Goal: Communication & Community: Participate in discussion

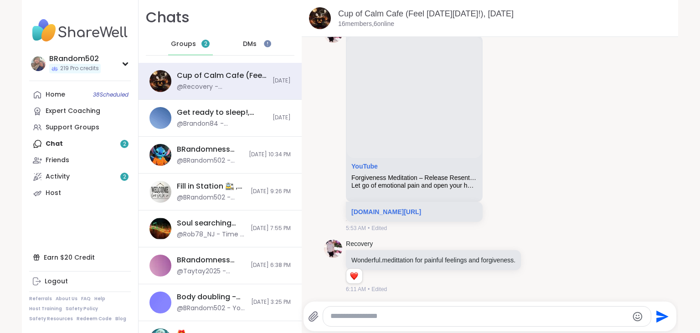
click at [254, 46] on span "DMs" at bounding box center [250, 44] width 14 height 9
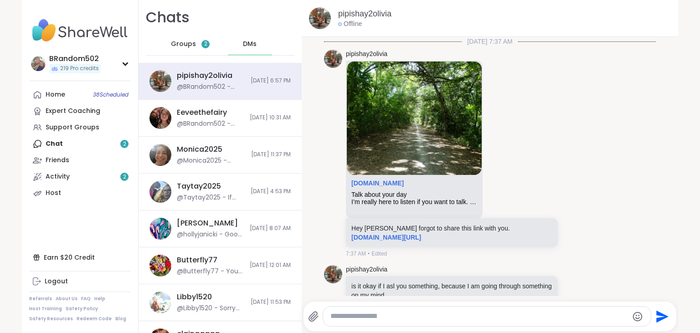
scroll to position [5037, 0]
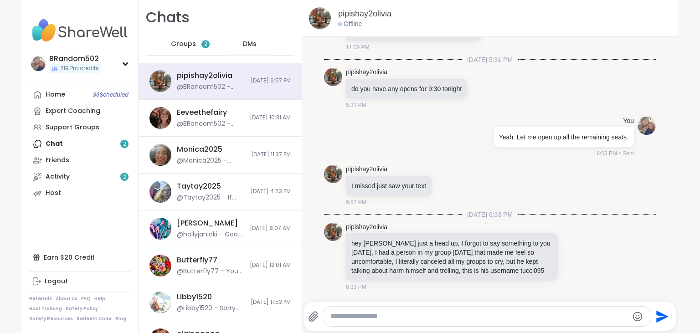
click at [199, 45] on div "Groups 2" at bounding box center [190, 44] width 45 height 22
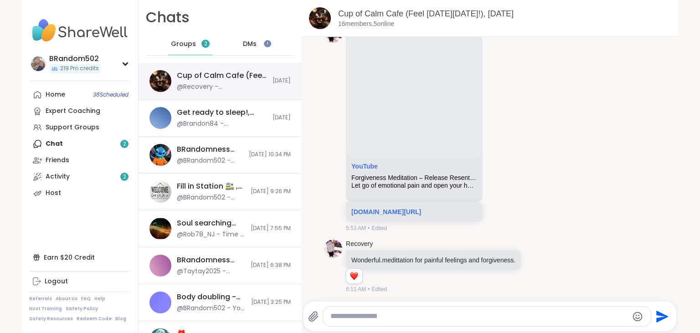
click at [179, 86] on div "@Recovery - Wonderful.medittation for painful feelings and forgiveness." at bounding box center [222, 86] width 90 height 9
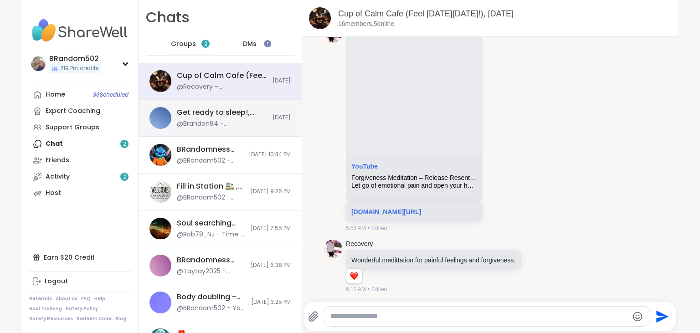
click at [170, 123] on img at bounding box center [160, 118] width 22 height 22
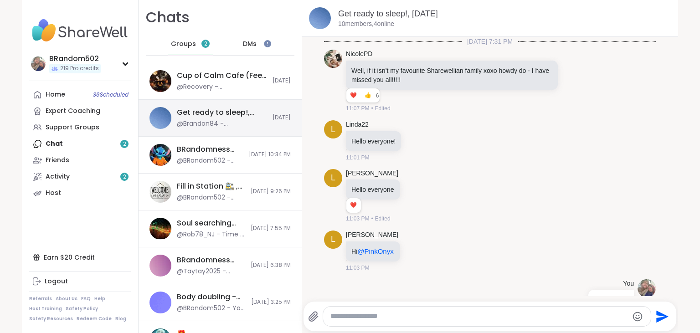
scroll to position [2902, 0]
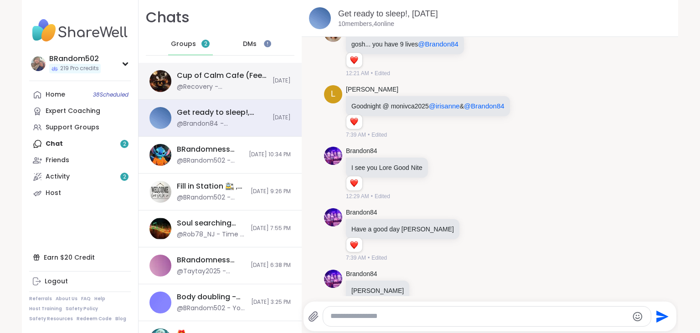
click at [209, 88] on div "@Recovery - Wonderful.medittation for painful feelings and forgiveness." at bounding box center [222, 86] width 90 height 9
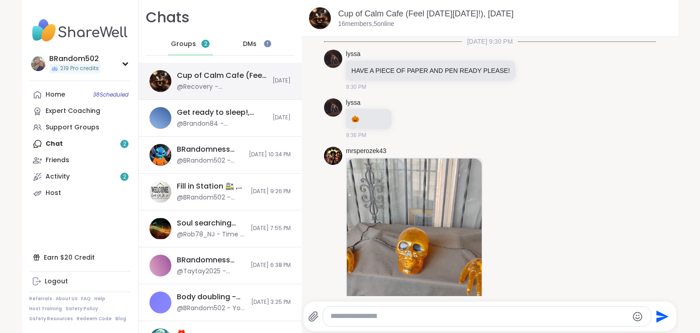
scroll to position [652, 0]
